Goal: Check status

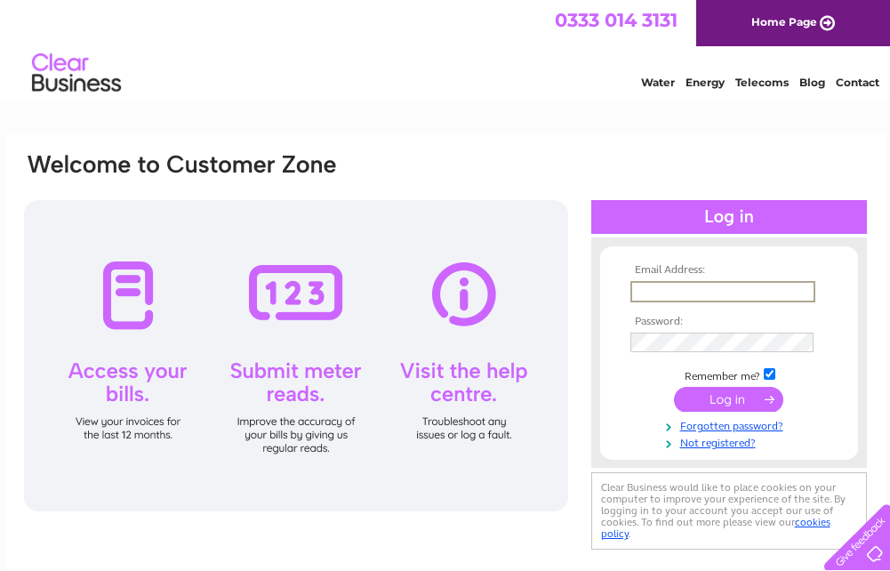
type input "scotts.storeshh@gmail.com"
click at [674, 387] on input "submit" at bounding box center [728, 399] width 109 height 25
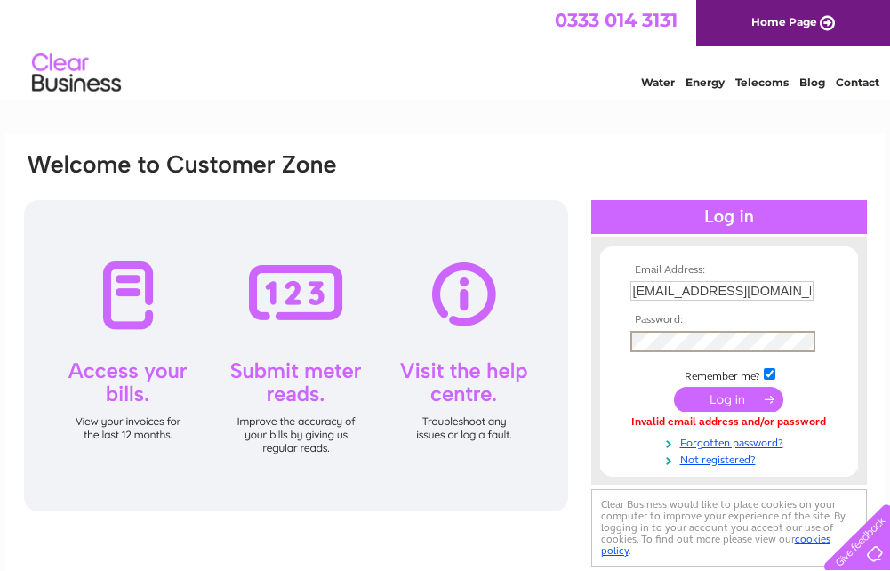
click at [674, 387] on input "submit" at bounding box center [728, 399] width 109 height 25
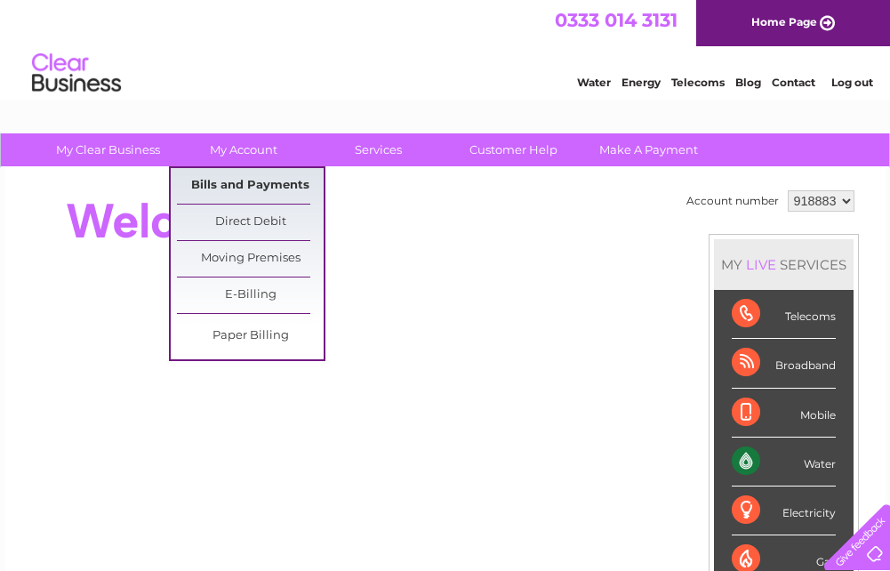
click at [248, 181] on link "Bills and Payments" at bounding box center [250, 186] width 147 height 36
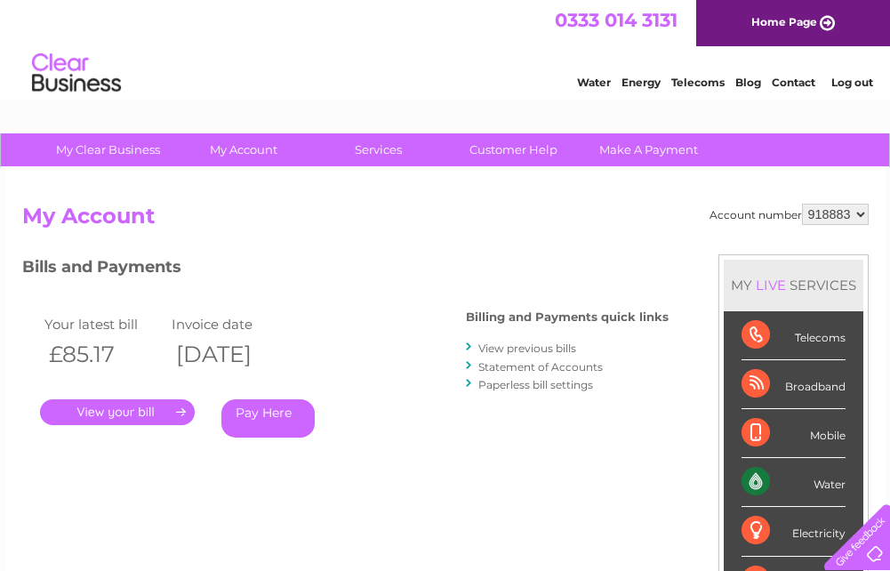
click at [148, 406] on link "." at bounding box center [117, 412] width 155 height 26
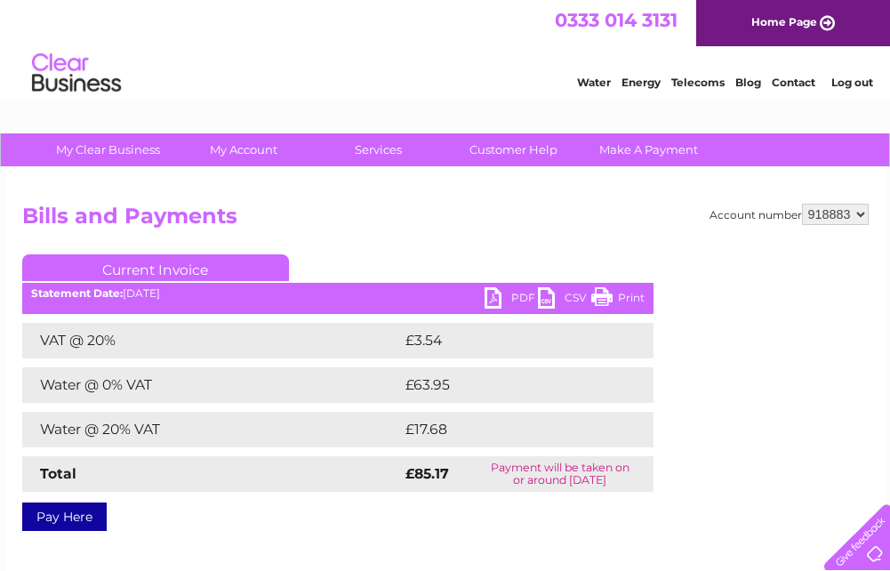
click at [602, 295] on link "Print" at bounding box center [617, 300] width 53 height 26
